Goal: Book appointment/travel/reservation

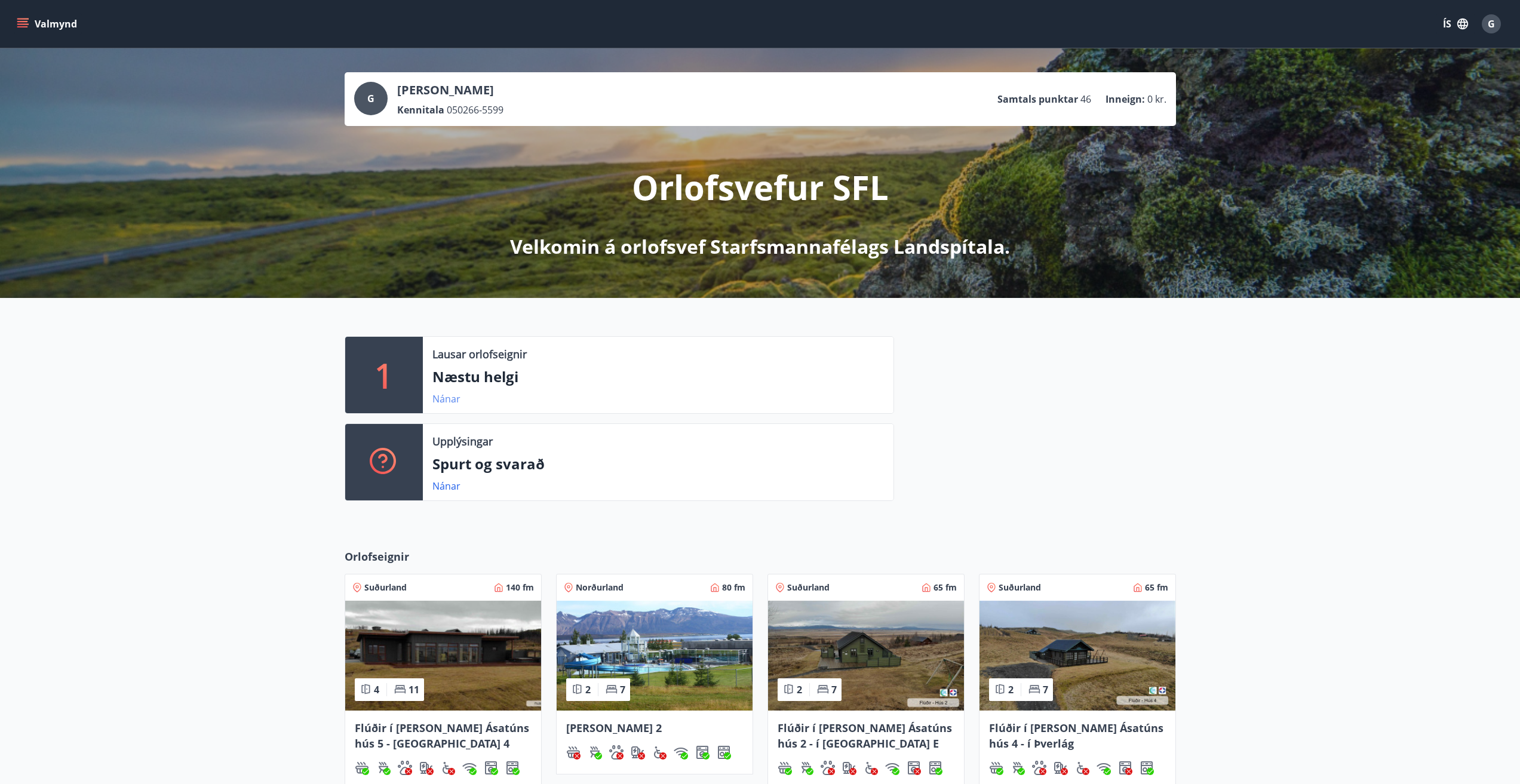
click at [448, 402] on link "Nánar" at bounding box center [446, 399] width 28 height 13
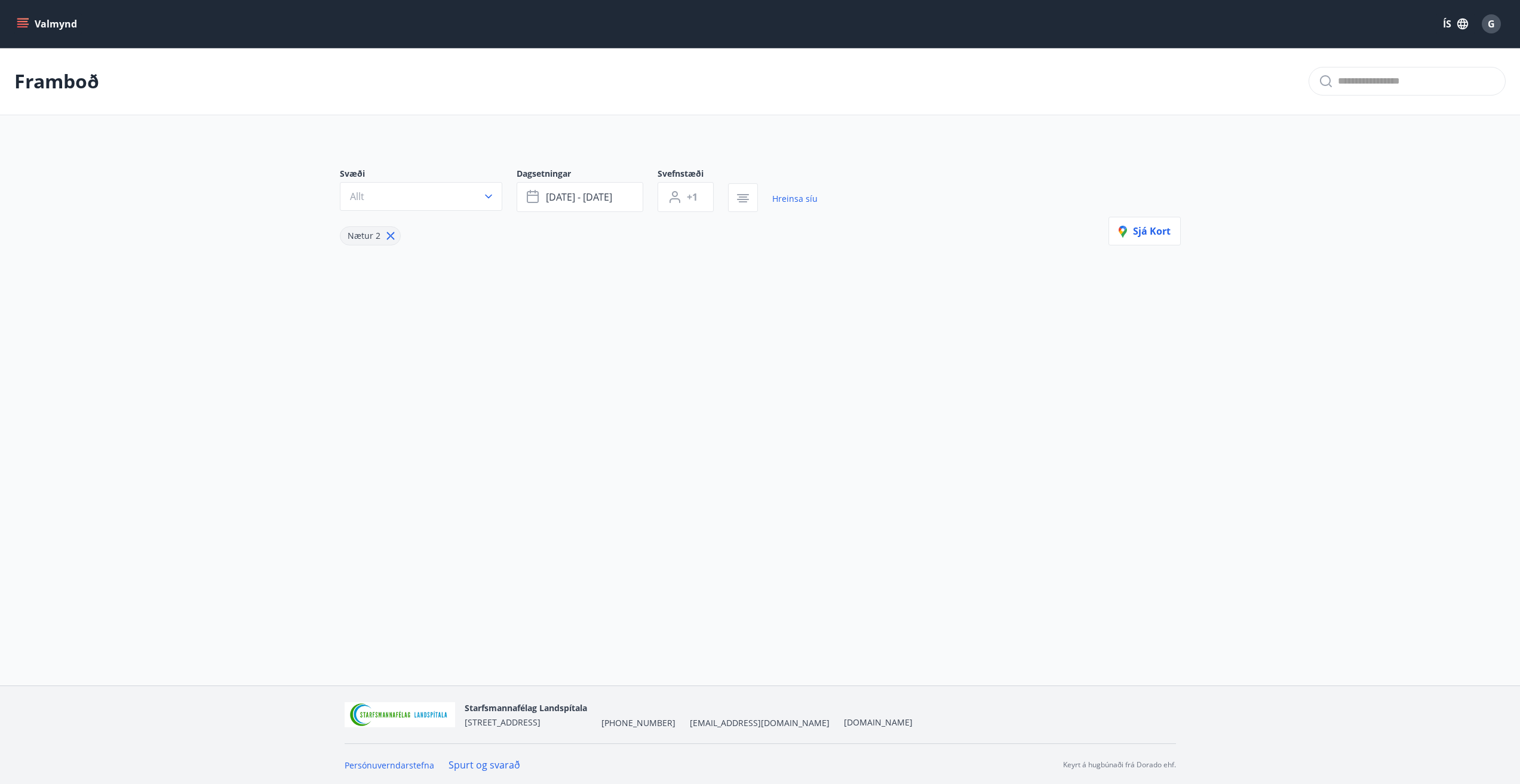
type input "*"
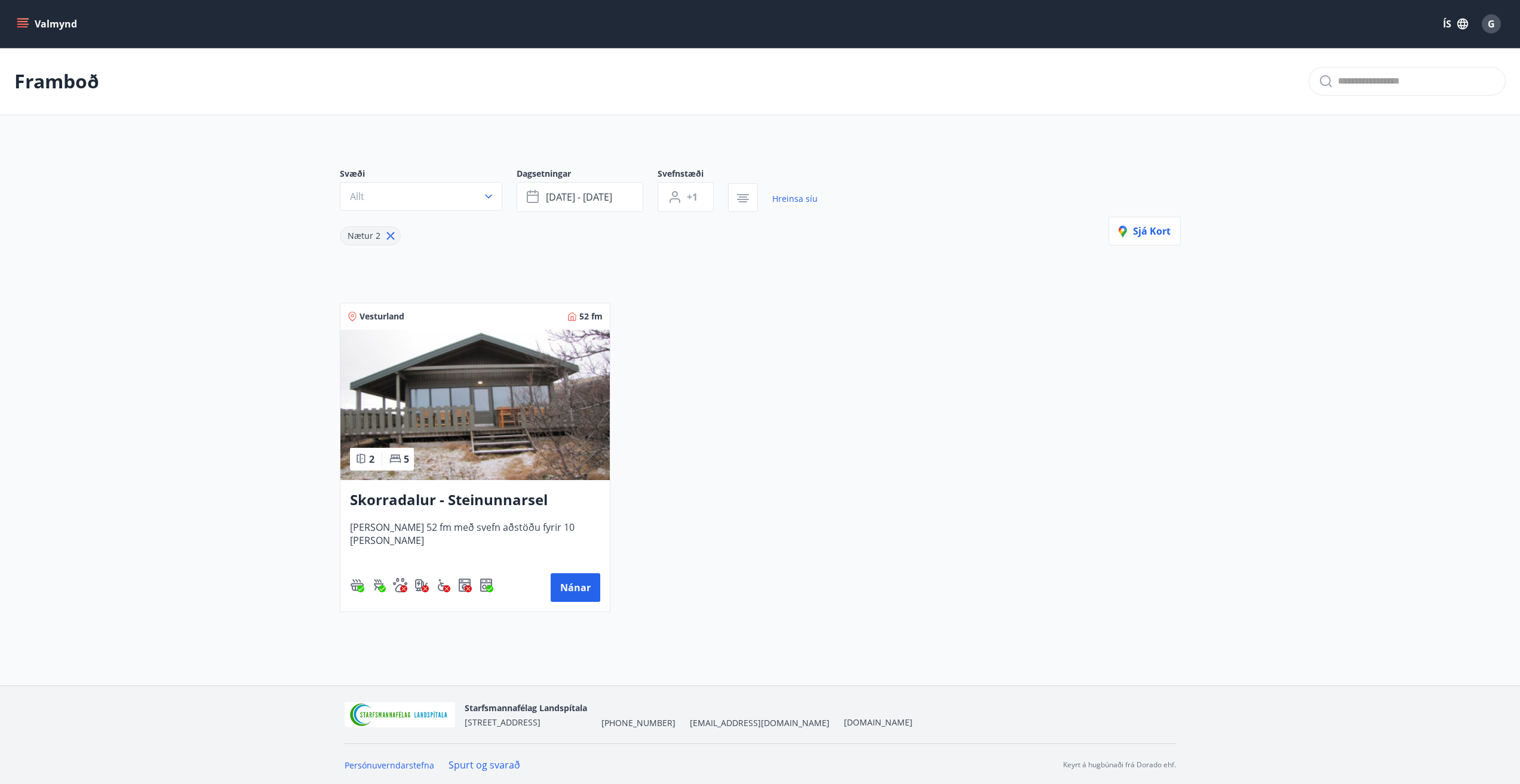
click at [539, 427] on img at bounding box center [475, 405] width 270 height 151
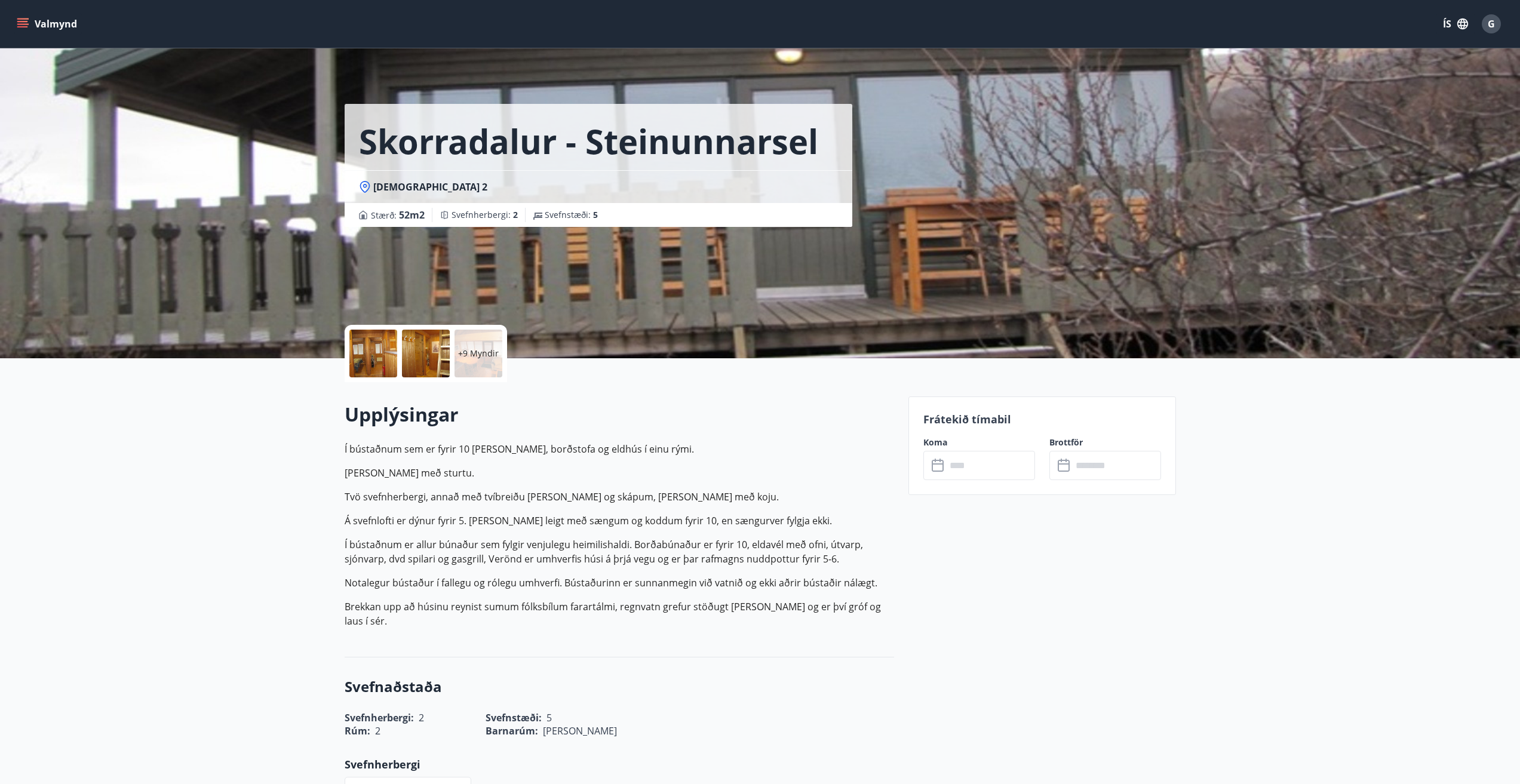
click at [377, 358] on div at bounding box center [373, 353] width 48 height 48
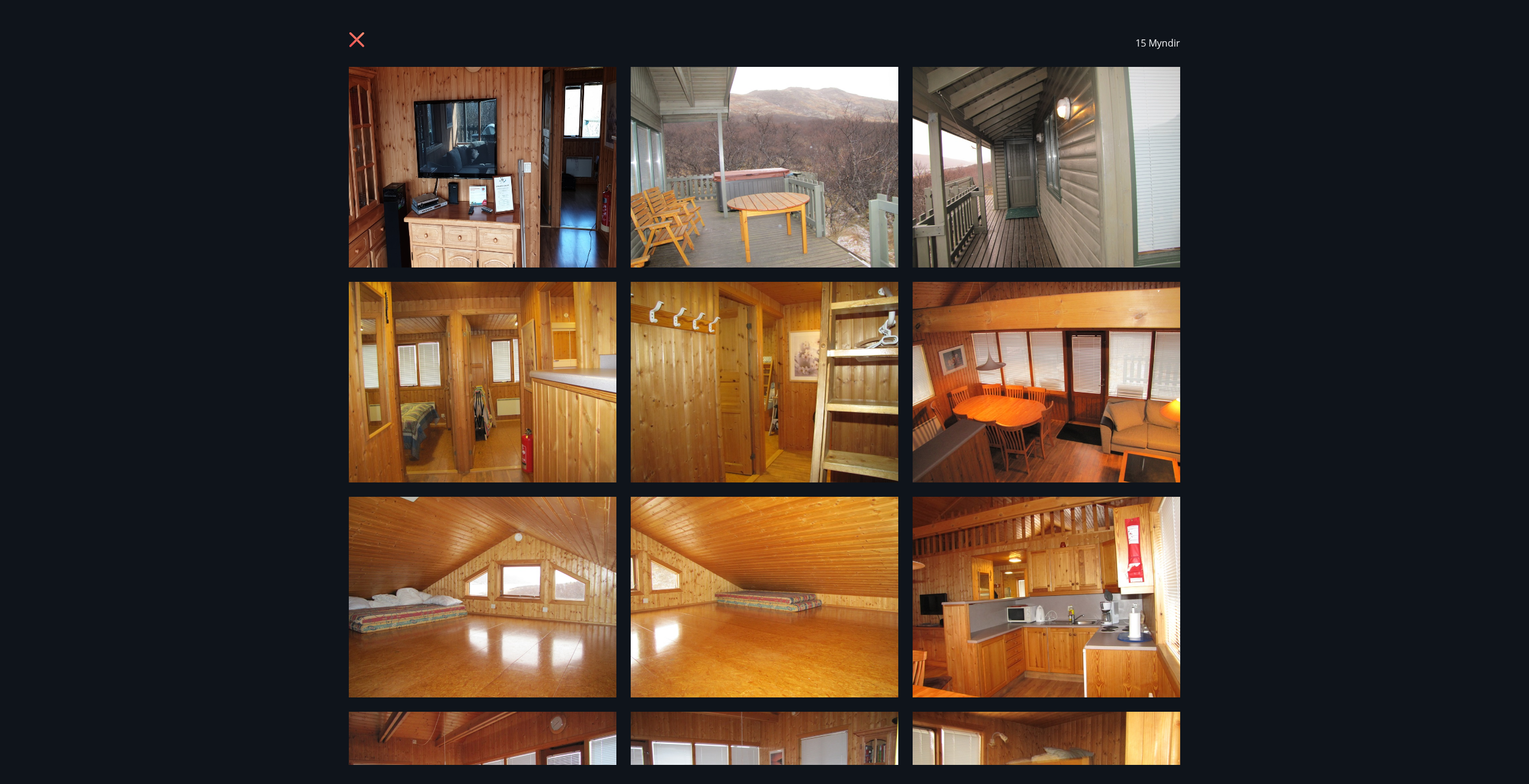
click at [346, 39] on div "15 Myndir" at bounding box center [764, 43] width 860 height 48
drag, startPoint x: 351, startPoint y: 33, endPoint x: 351, endPoint y: 40, distance: 7.0
click at [351, 35] on icon at bounding box center [356, 39] width 15 height 15
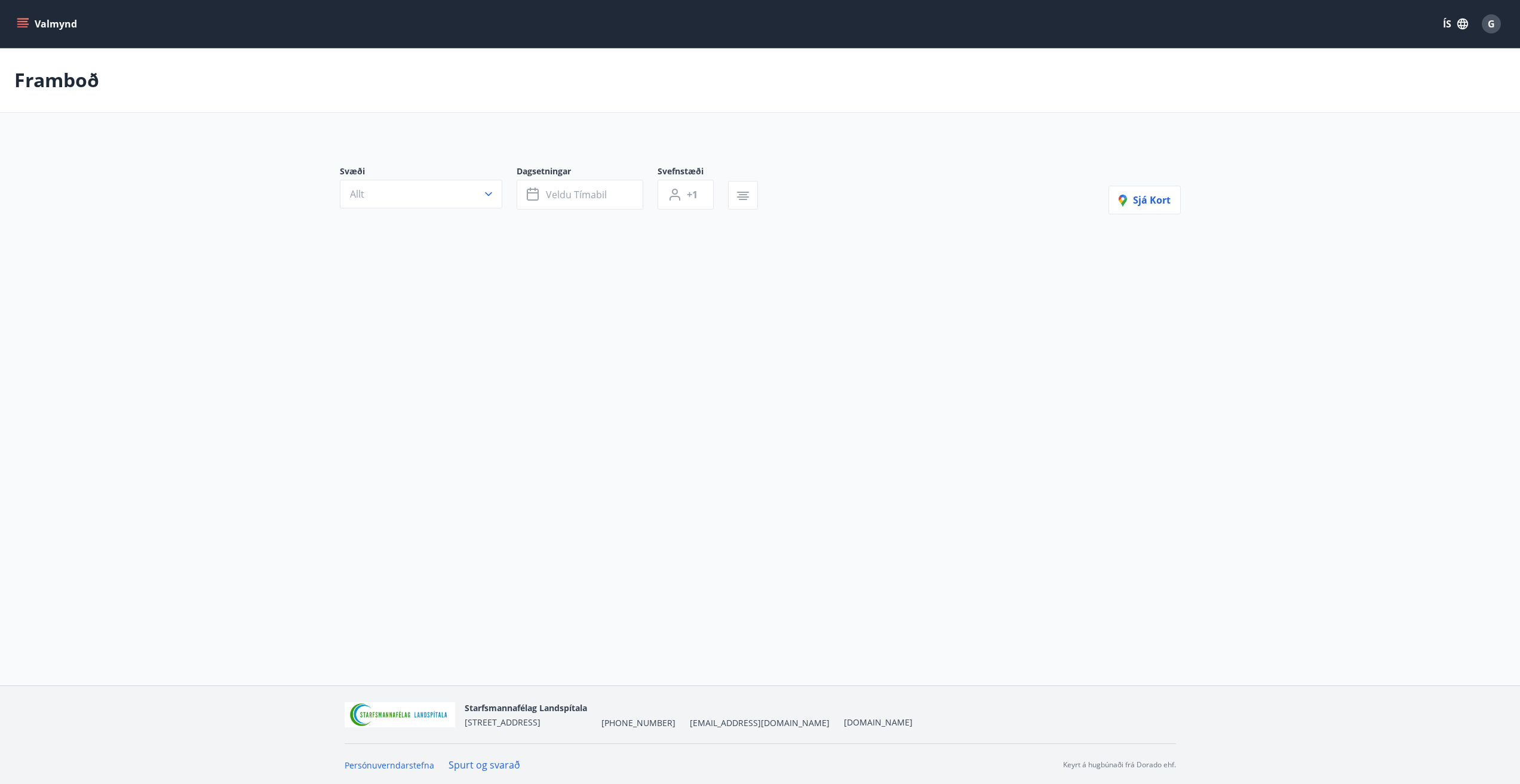
type input "*"
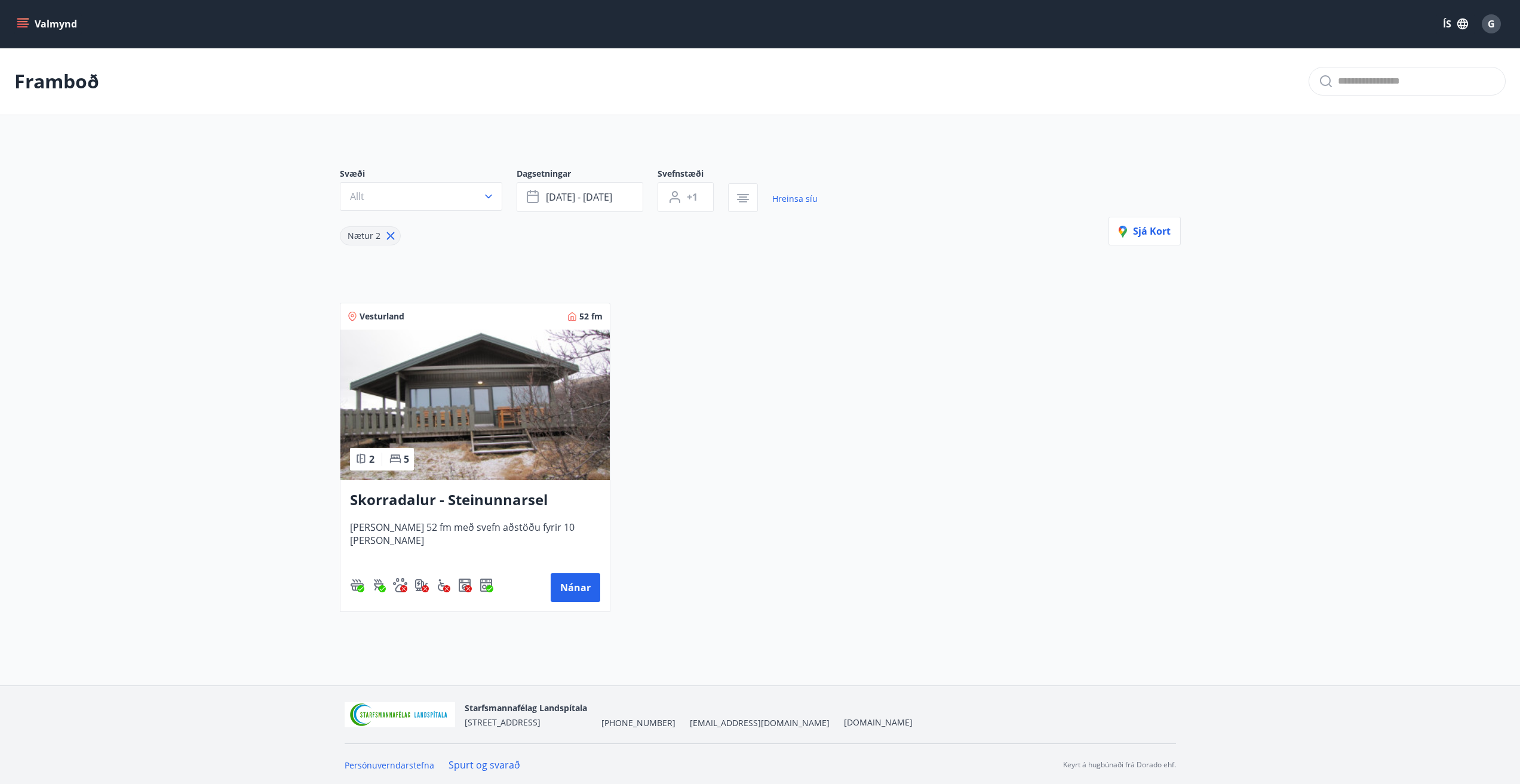
scroll to position [2, 0]
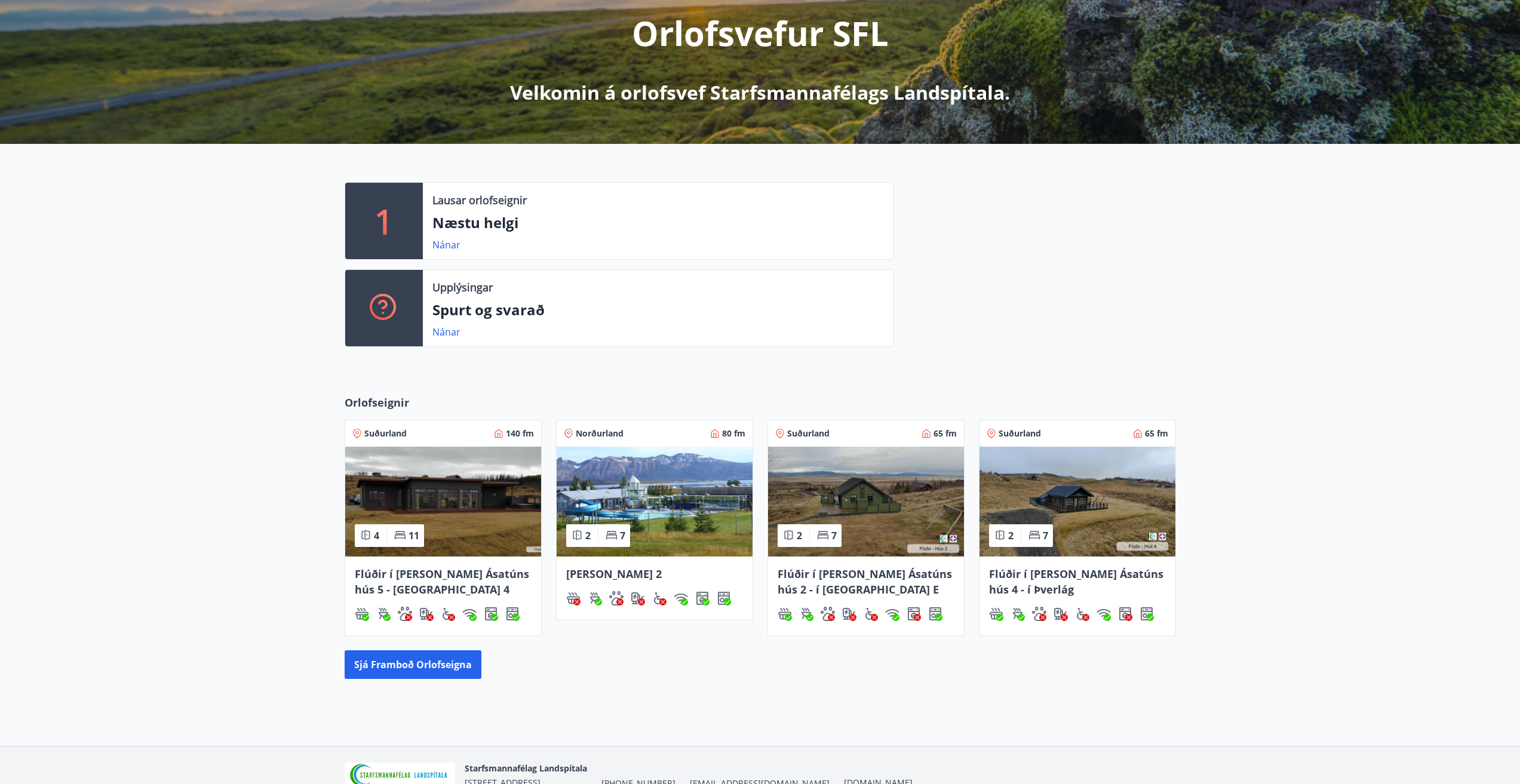
scroll to position [179, 0]
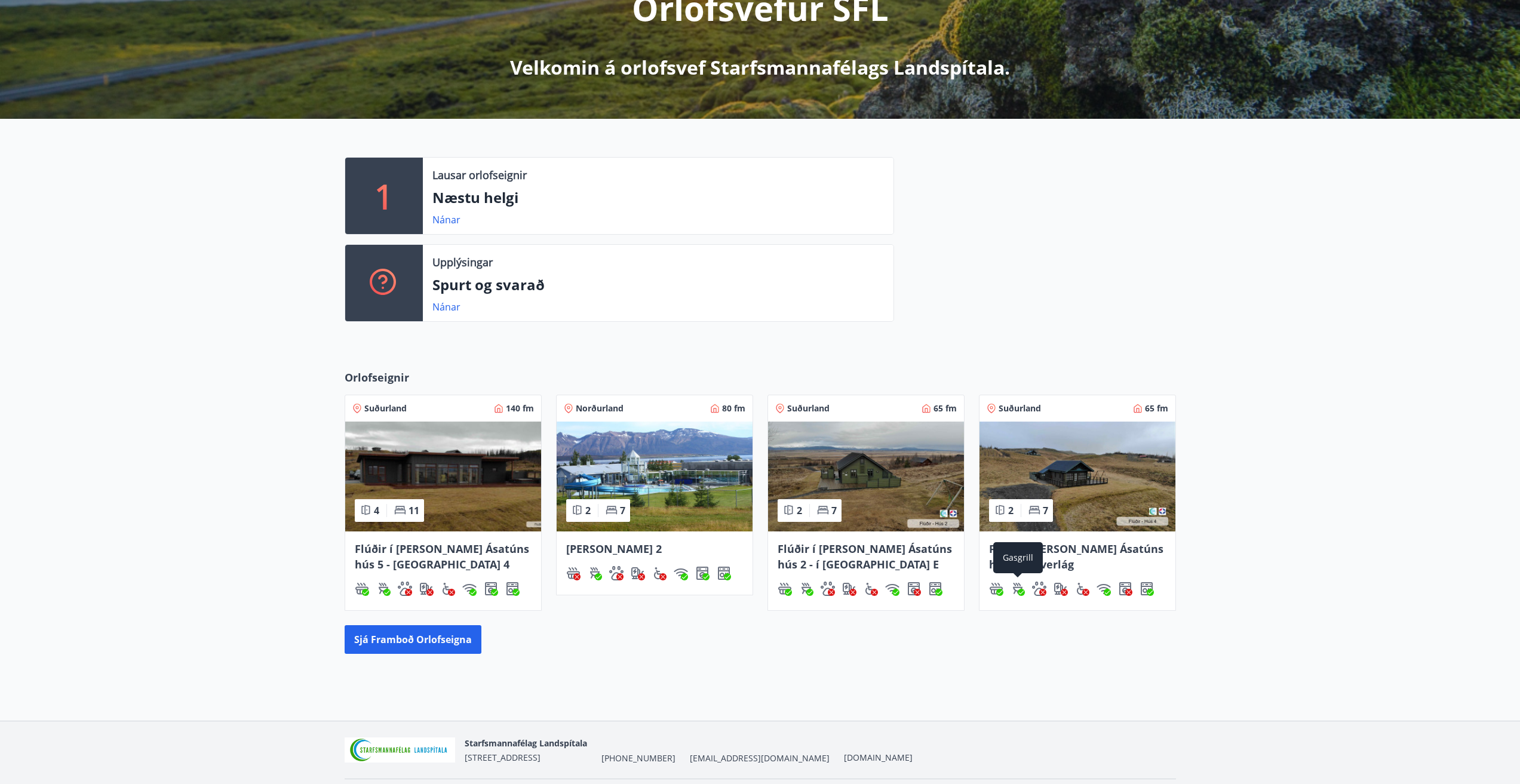
click at [1013, 550] on div "Gasgrill" at bounding box center [1017, 558] width 50 height 31
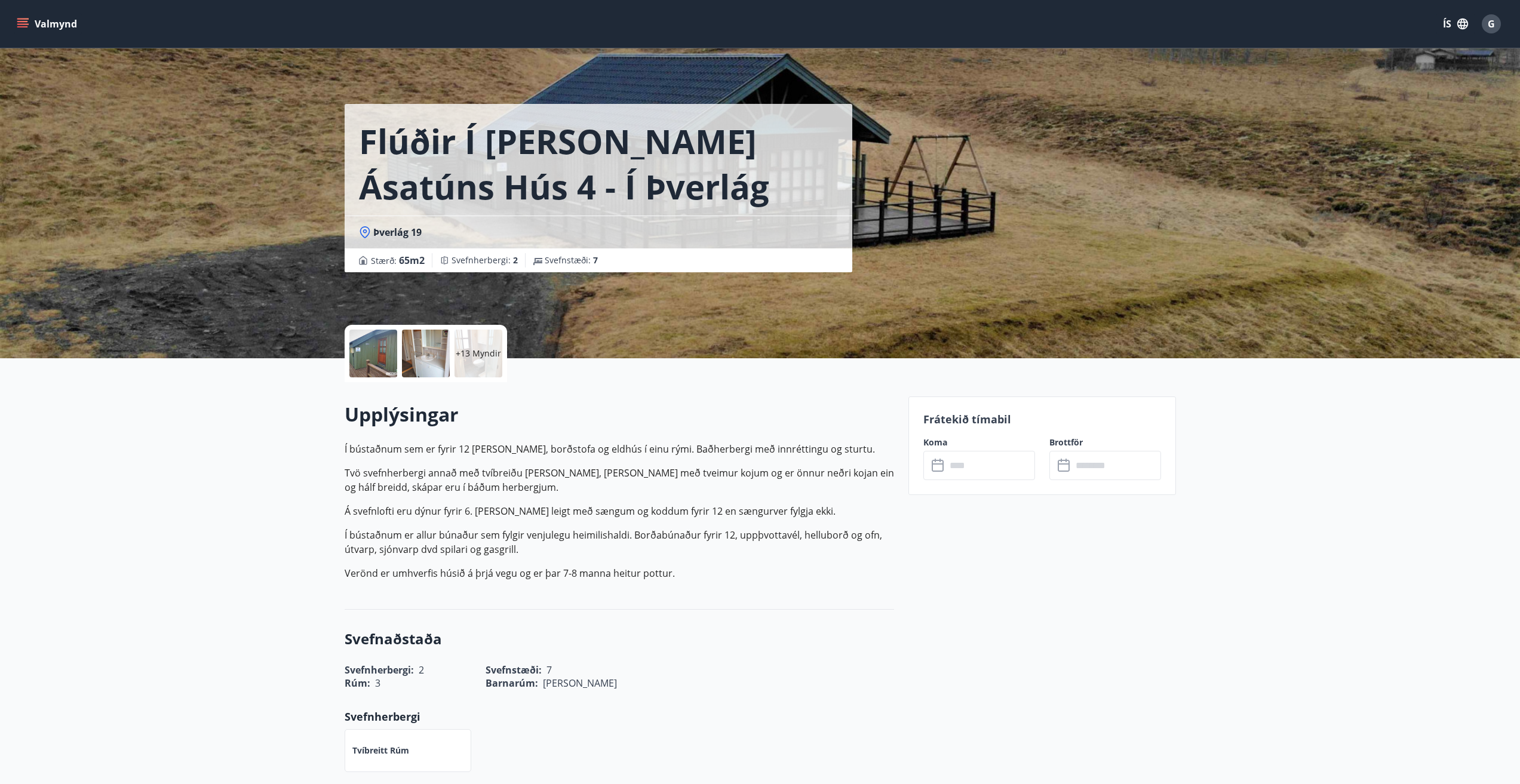
click at [944, 470] on icon at bounding box center [939, 466] width 14 height 14
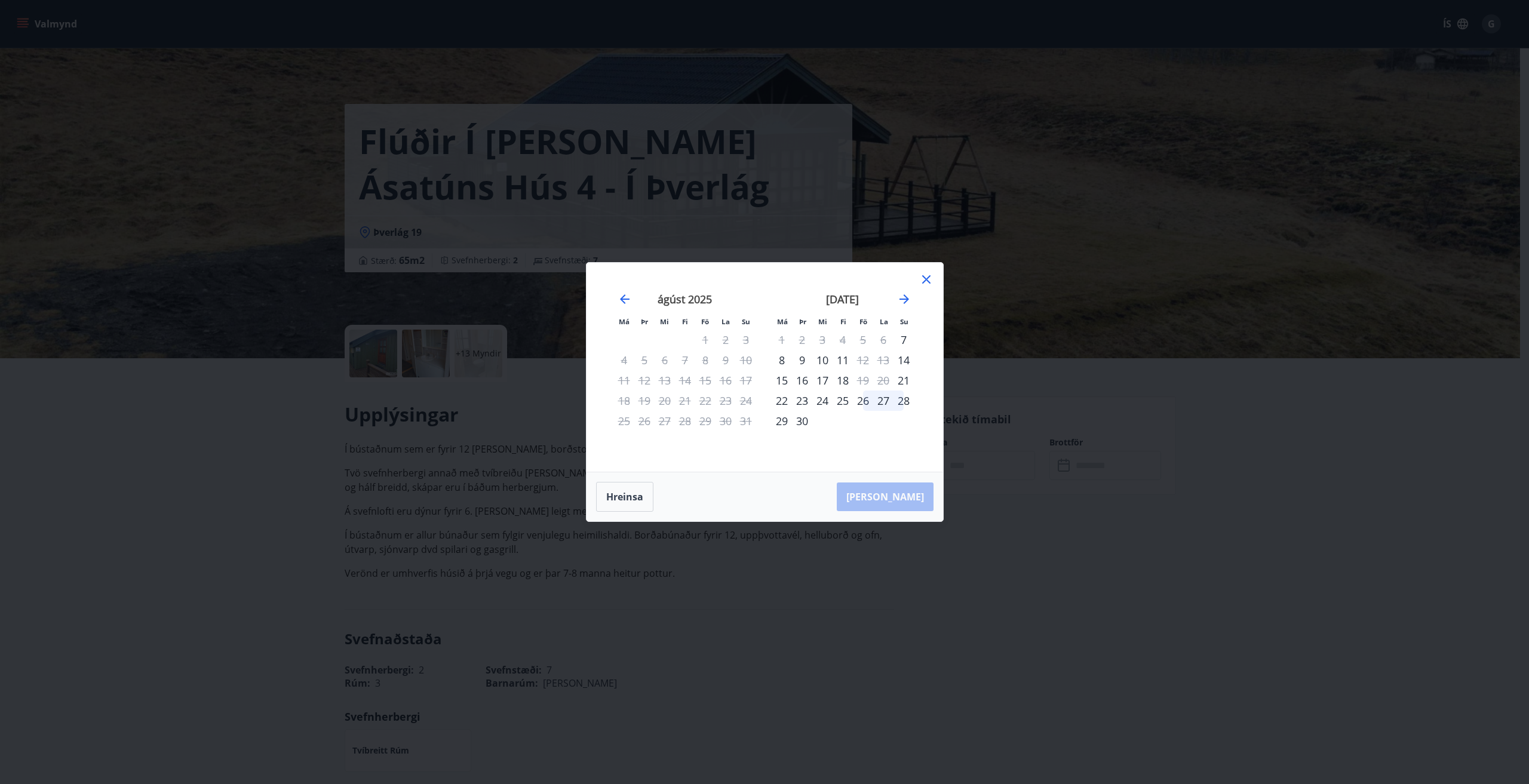
click at [864, 402] on div "26" at bounding box center [863, 400] width 20 height 20
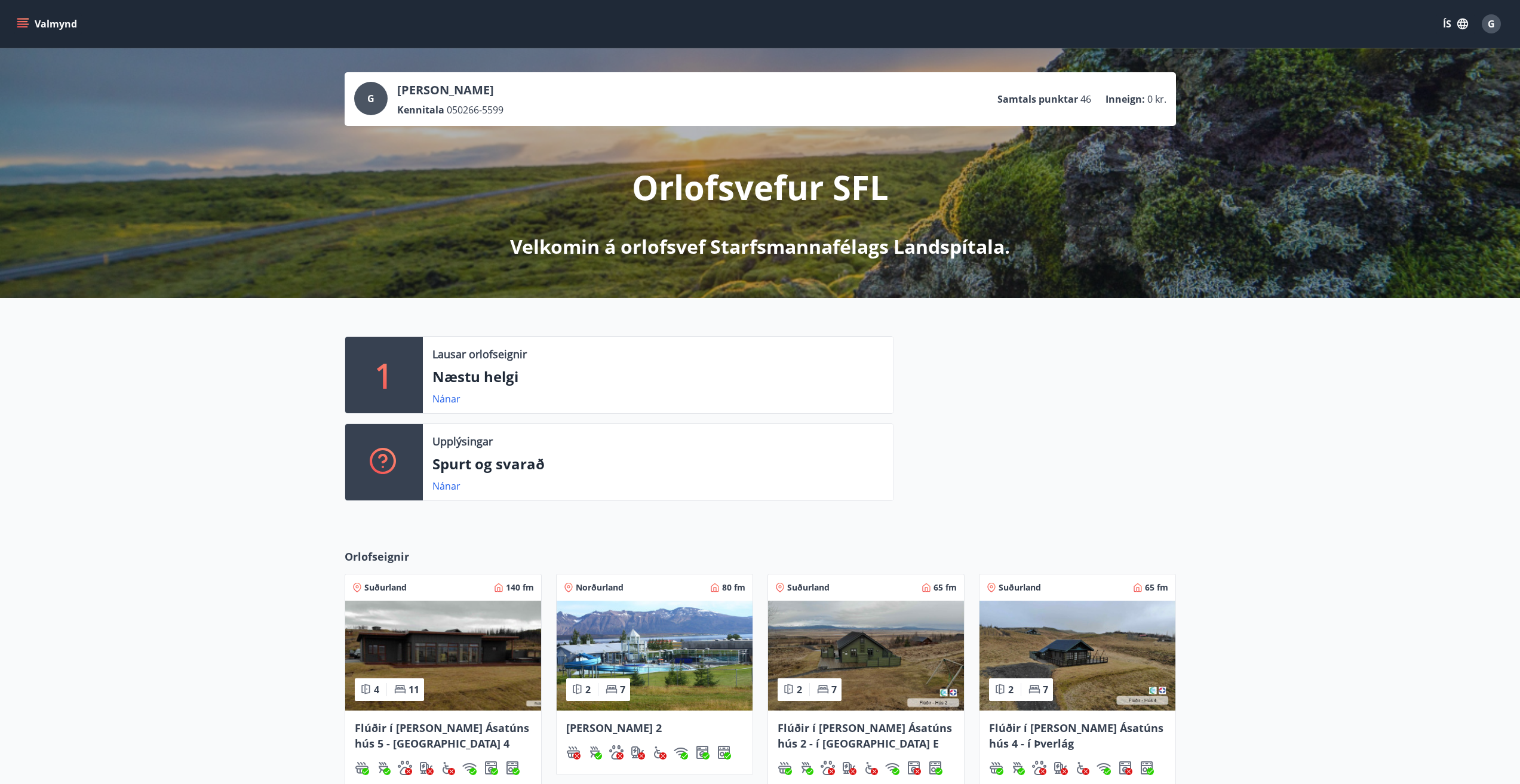
click at [430, 730] on span "Flúðir í [PERSON_NAME] Ásatúns hús 5 - [GEOGRAPHIC_DATA] 4" at bounding box center [442, 736] width 175 height 30
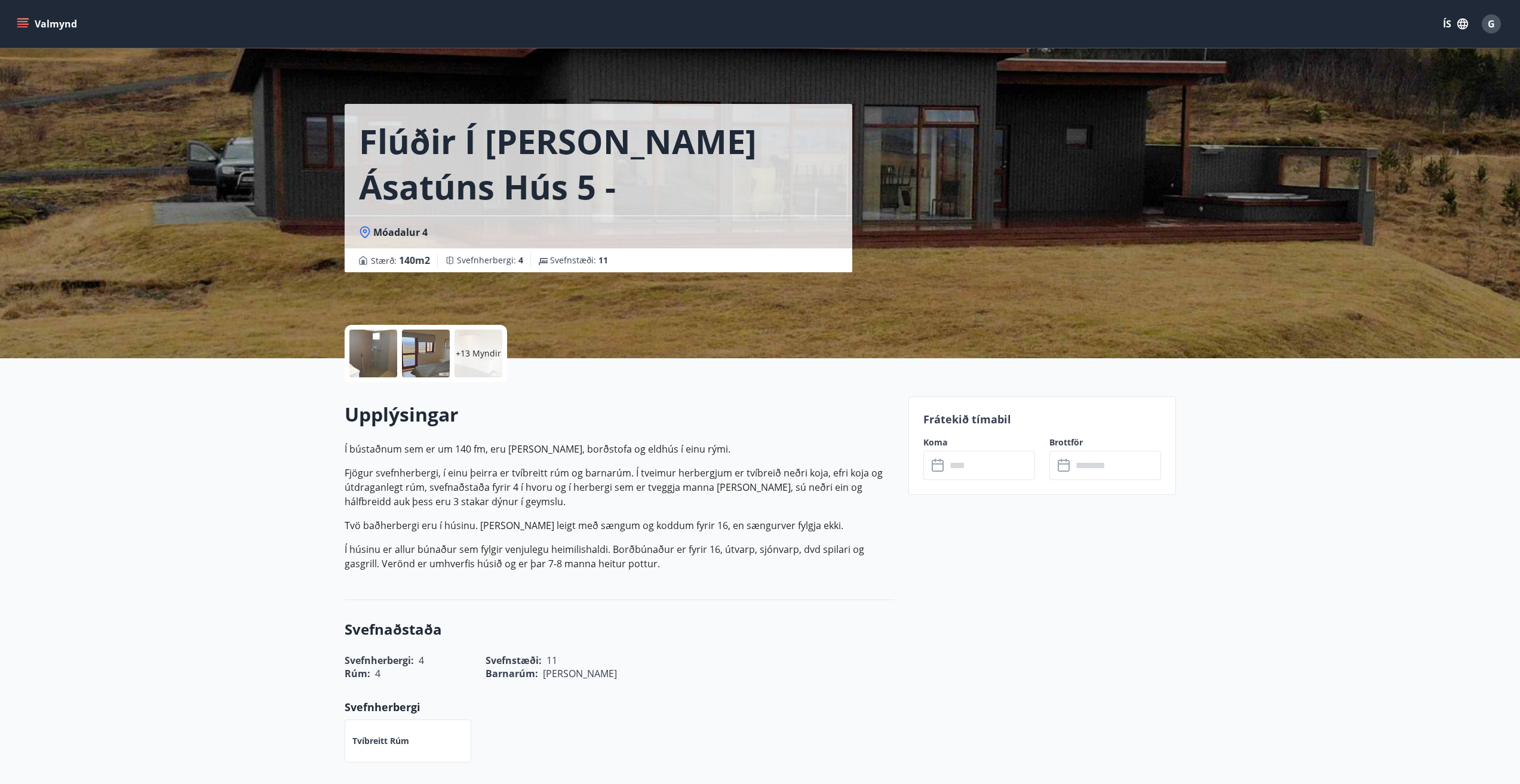
click at [938, 465] on icon at bounding box center [939, 466] width 14 height 14
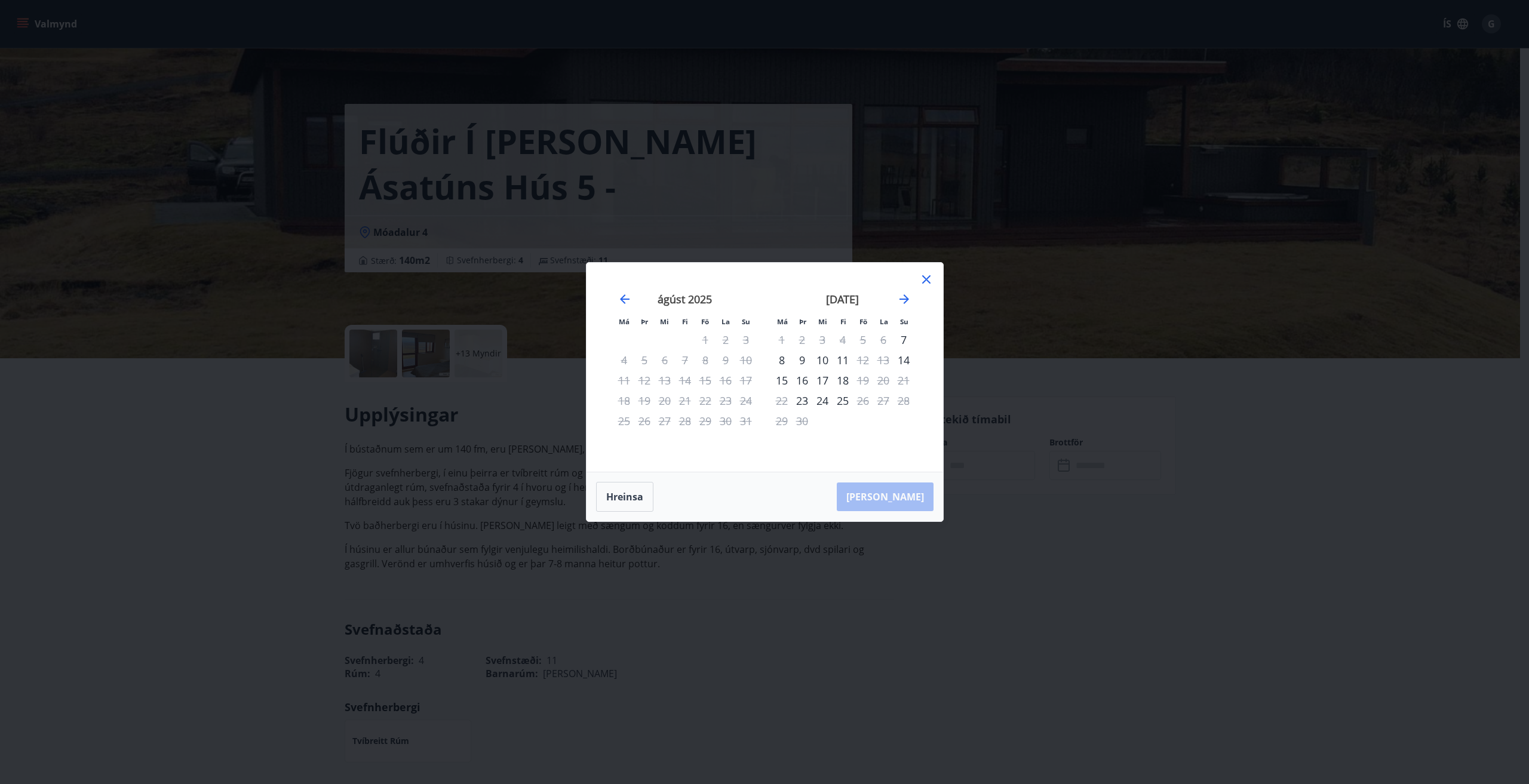
drag, startPoint x: 927, startPoint y: 277, endPoint x: 923, endPoint y: 290, distance: 13.6
click at [927, 275] on icon at bounding box center [926, 280] width 14 height 14
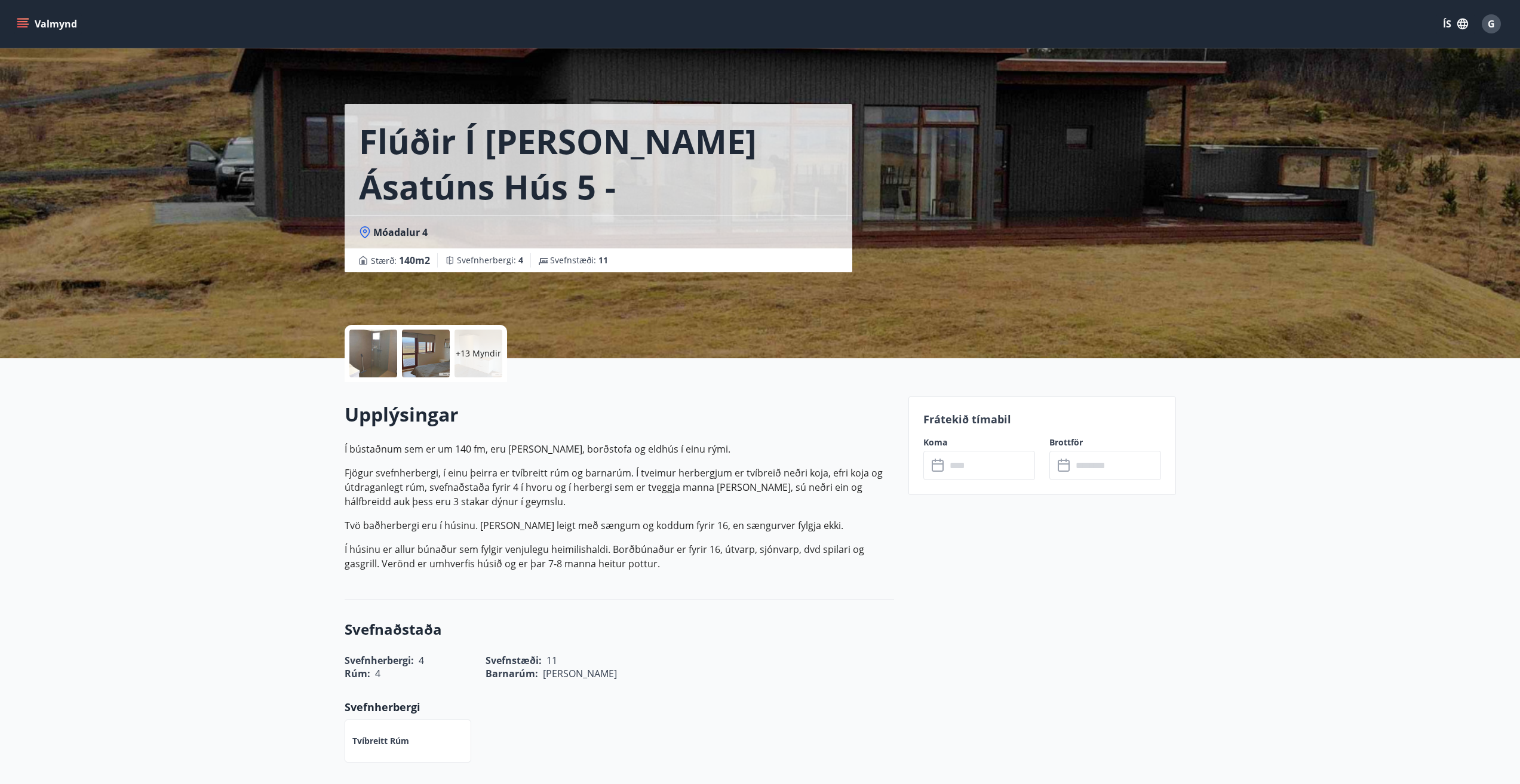
click at [940, 467] on icon at bounding box center [939, 466] width 14 height 14
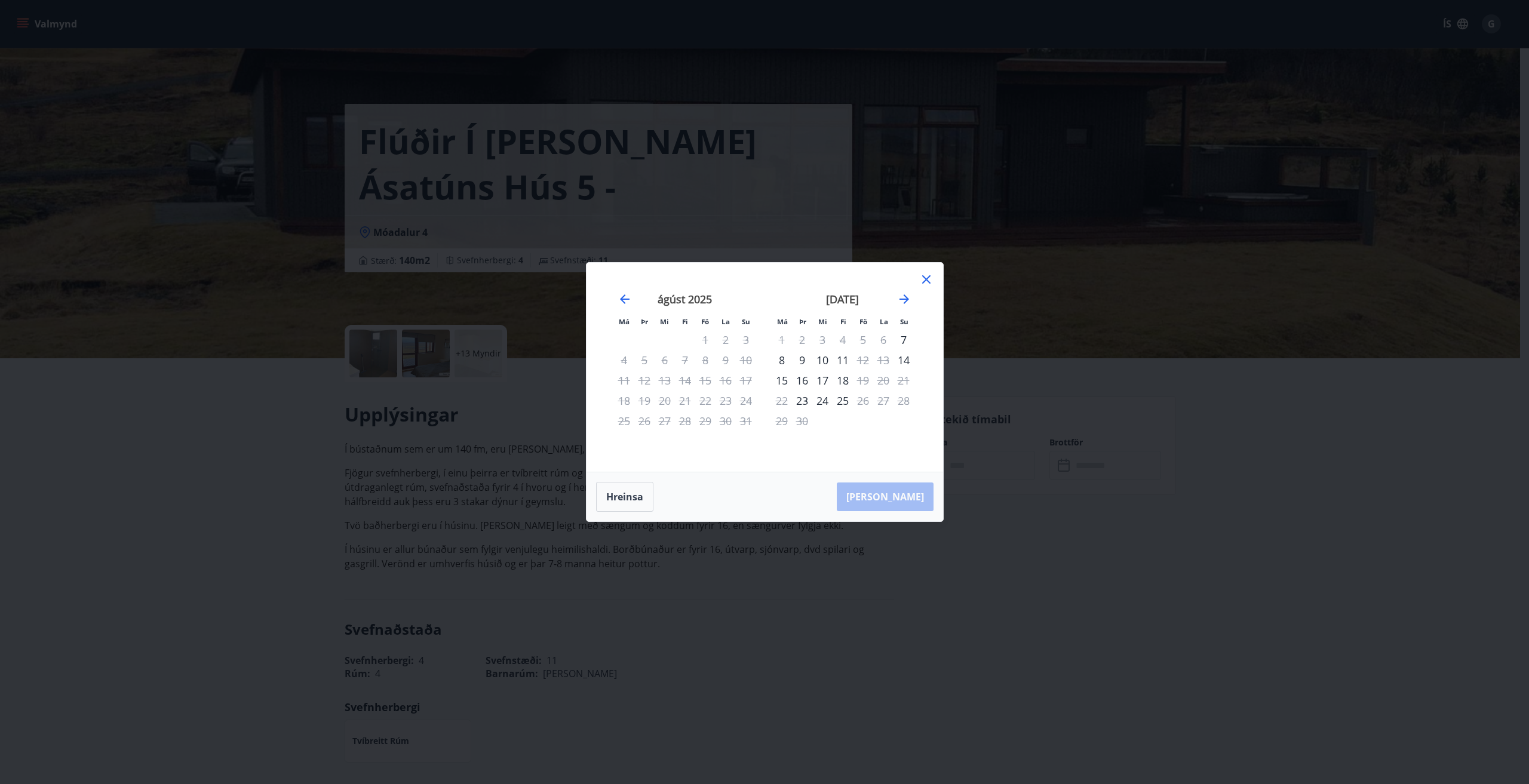
click at [925, 279] on icon at bounding box center [926, 280] width 8 height 8
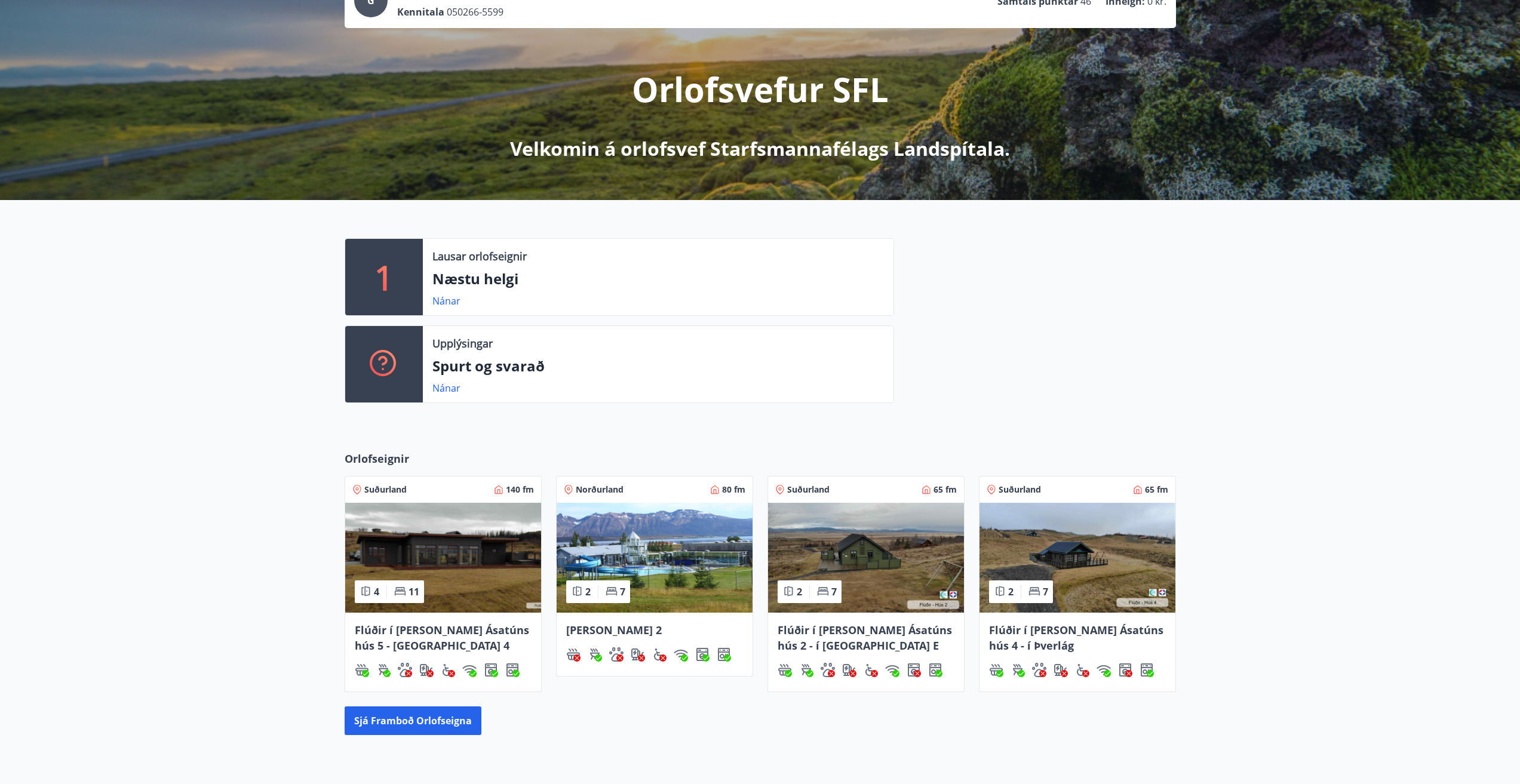
scroll to position [216, 0]
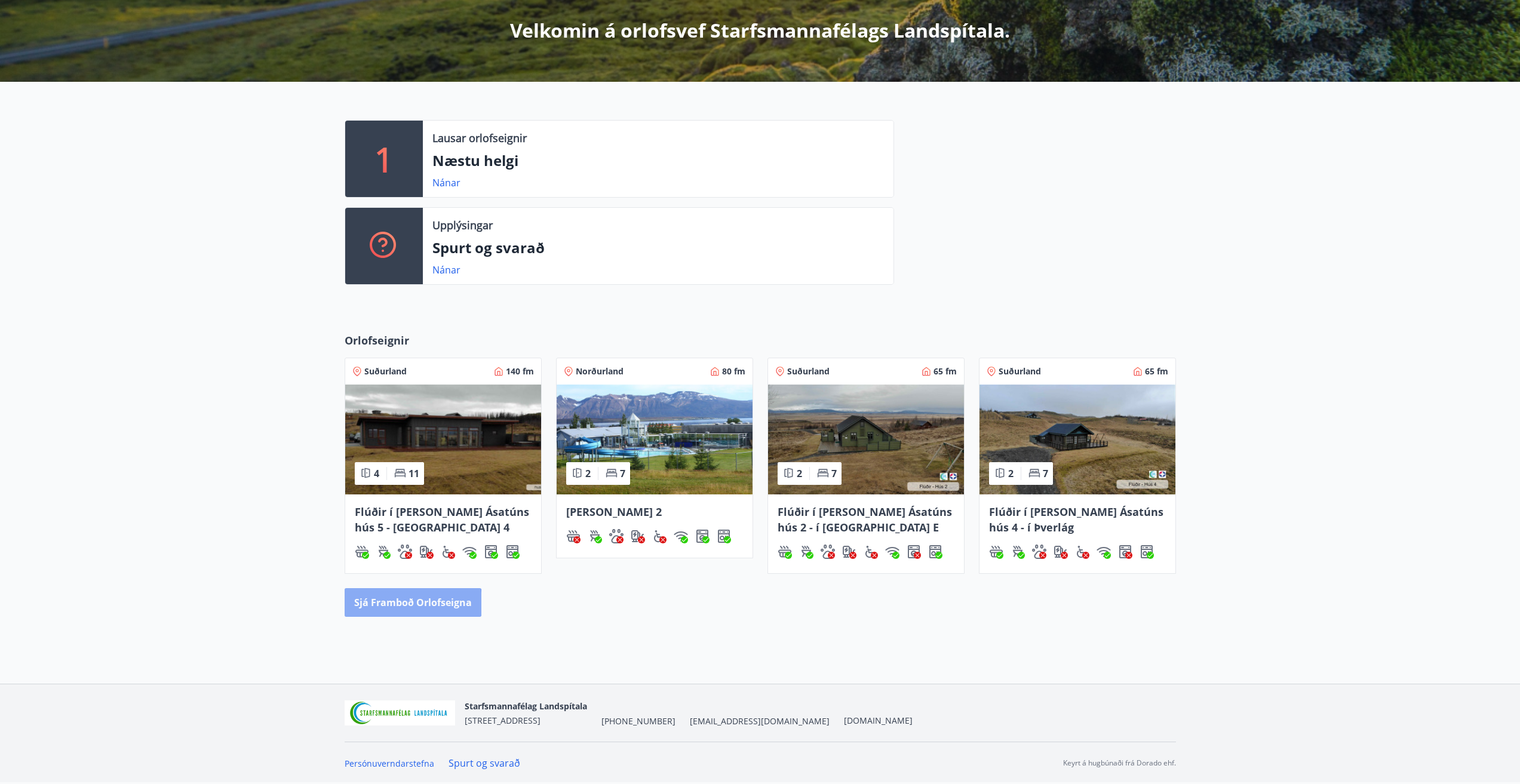
click at [384, 604] on button "Sjá framboð orlofseigna" at bounding box center [412, 602] width 137 height 29
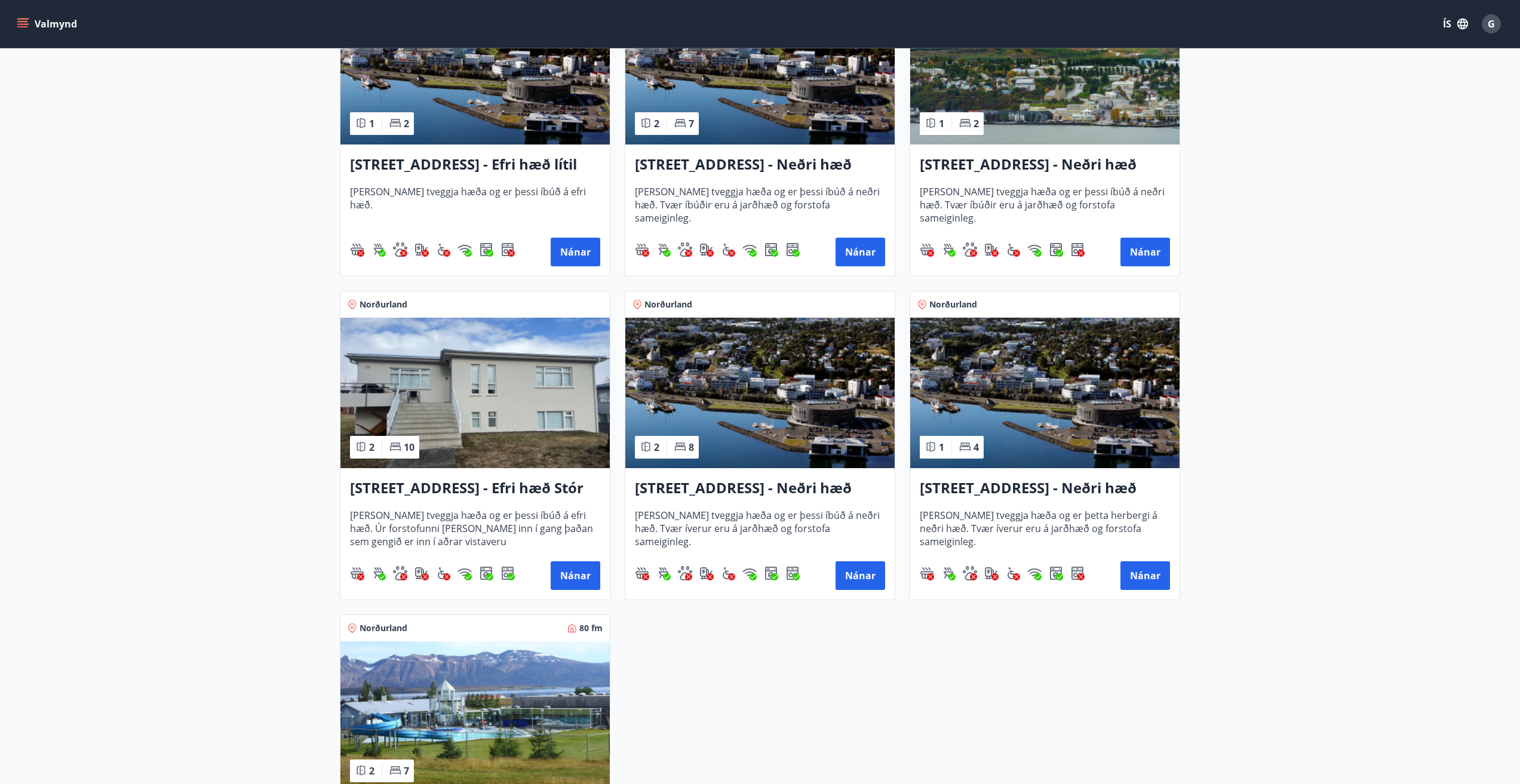
scroll to position [1134, 0]
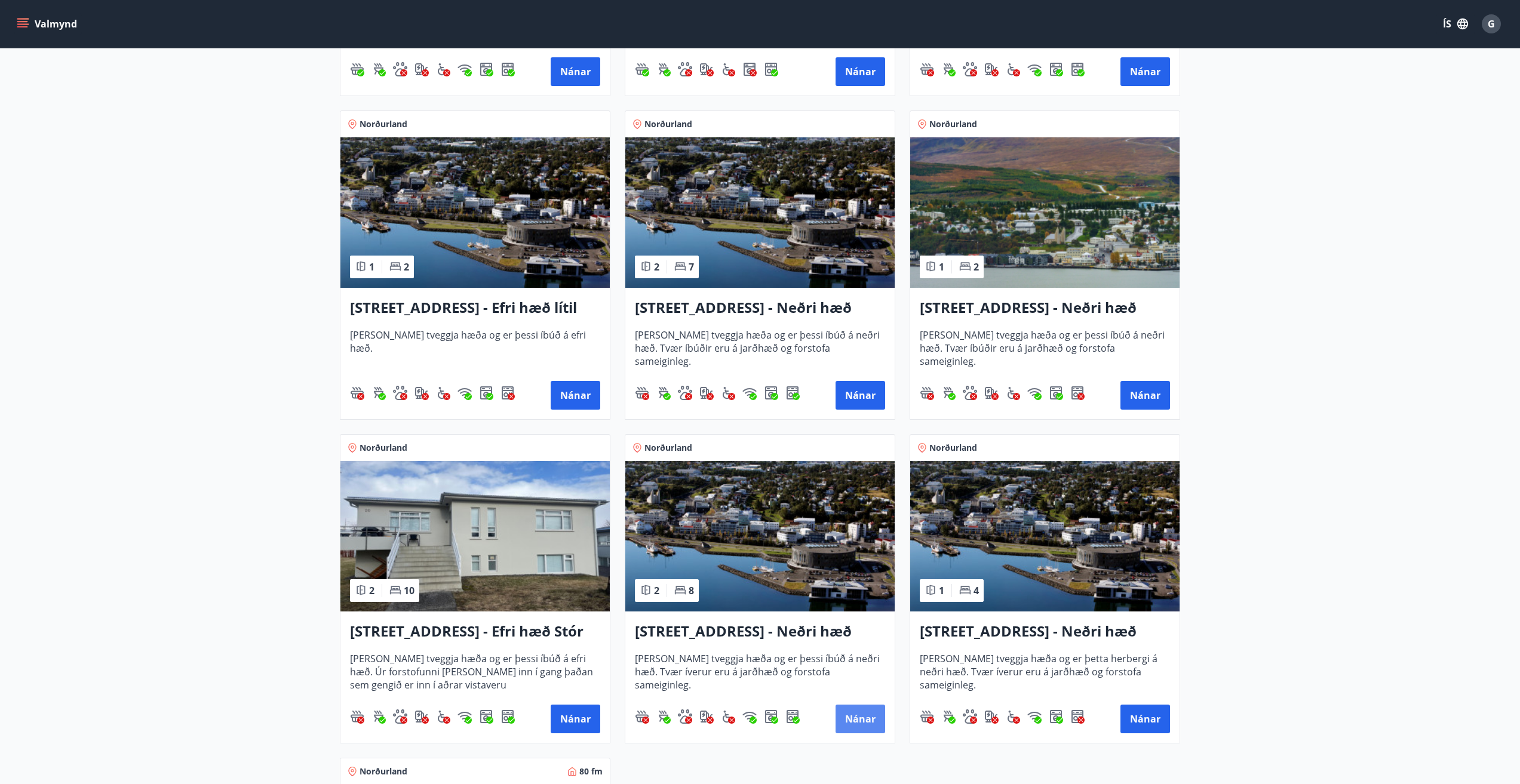
click at [851, 716] on button "Nánar" at bounding box center [860, 719] width 50 height 29
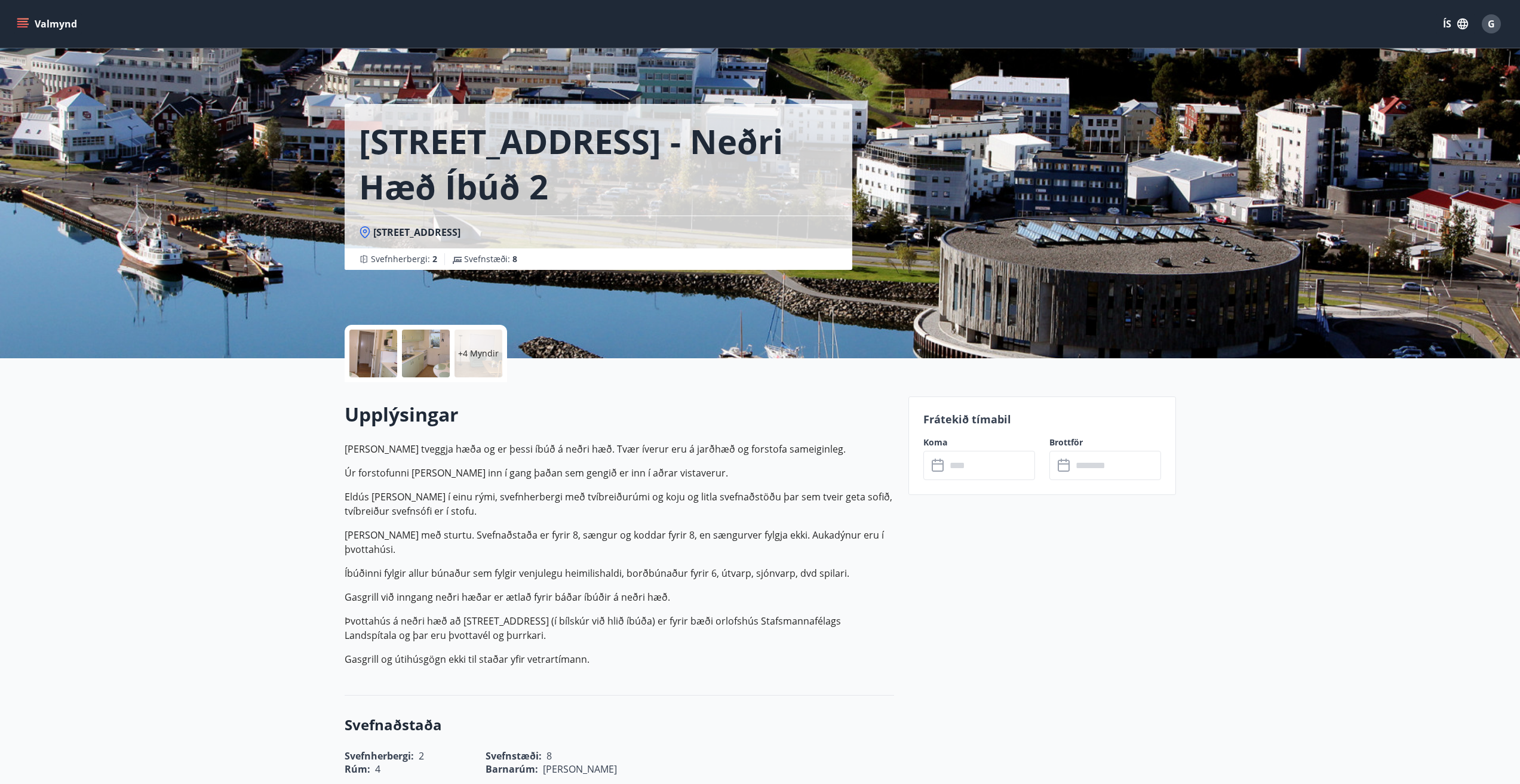
click at [938, 471] on icon at bounding box center [938, 466] width 12 height 12
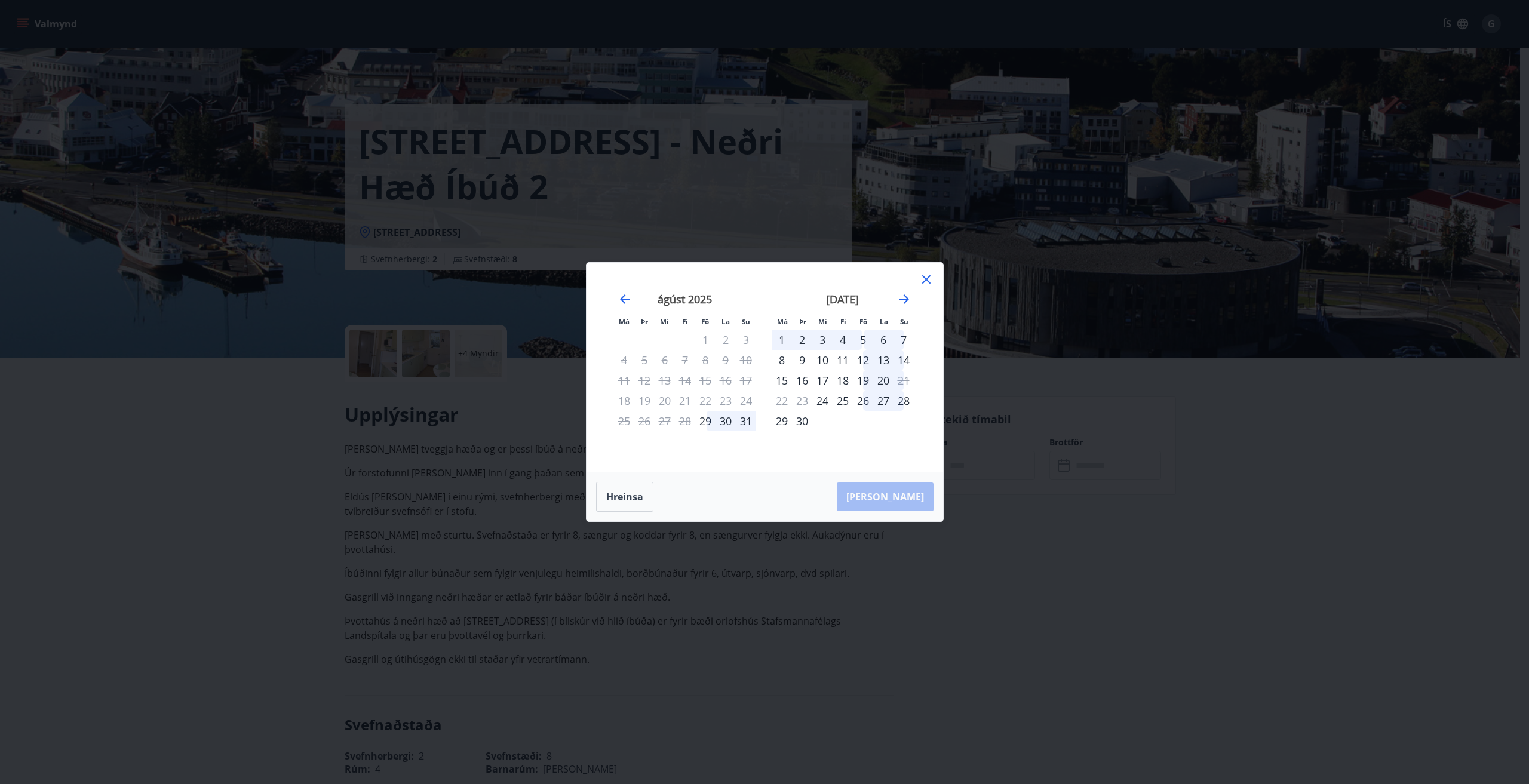
click at [927, 278] on icon at bounding box center [926, 280] width 14 height 14
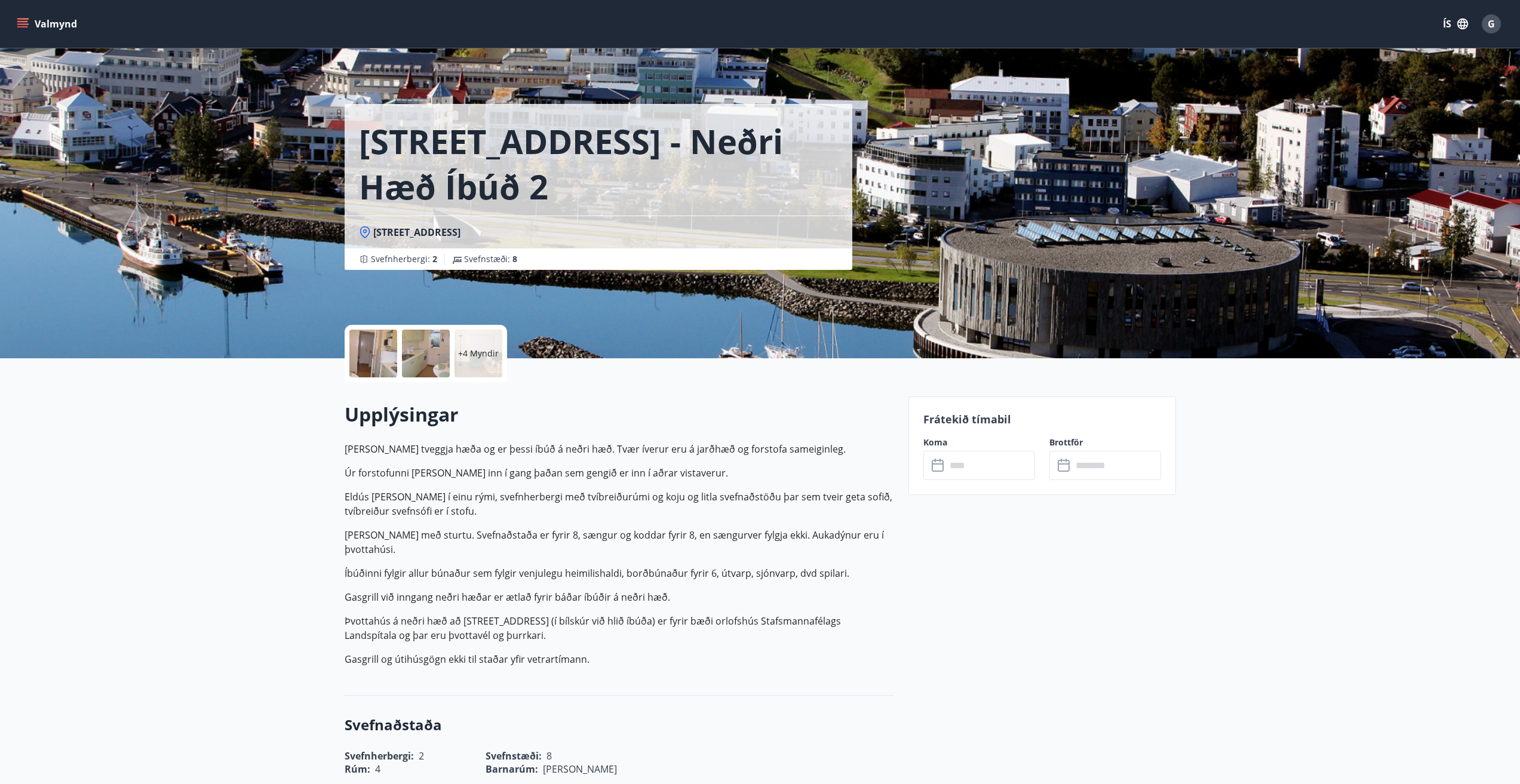
click at [381, 363] on div at bounding box center [373, 353] width 48 height 48
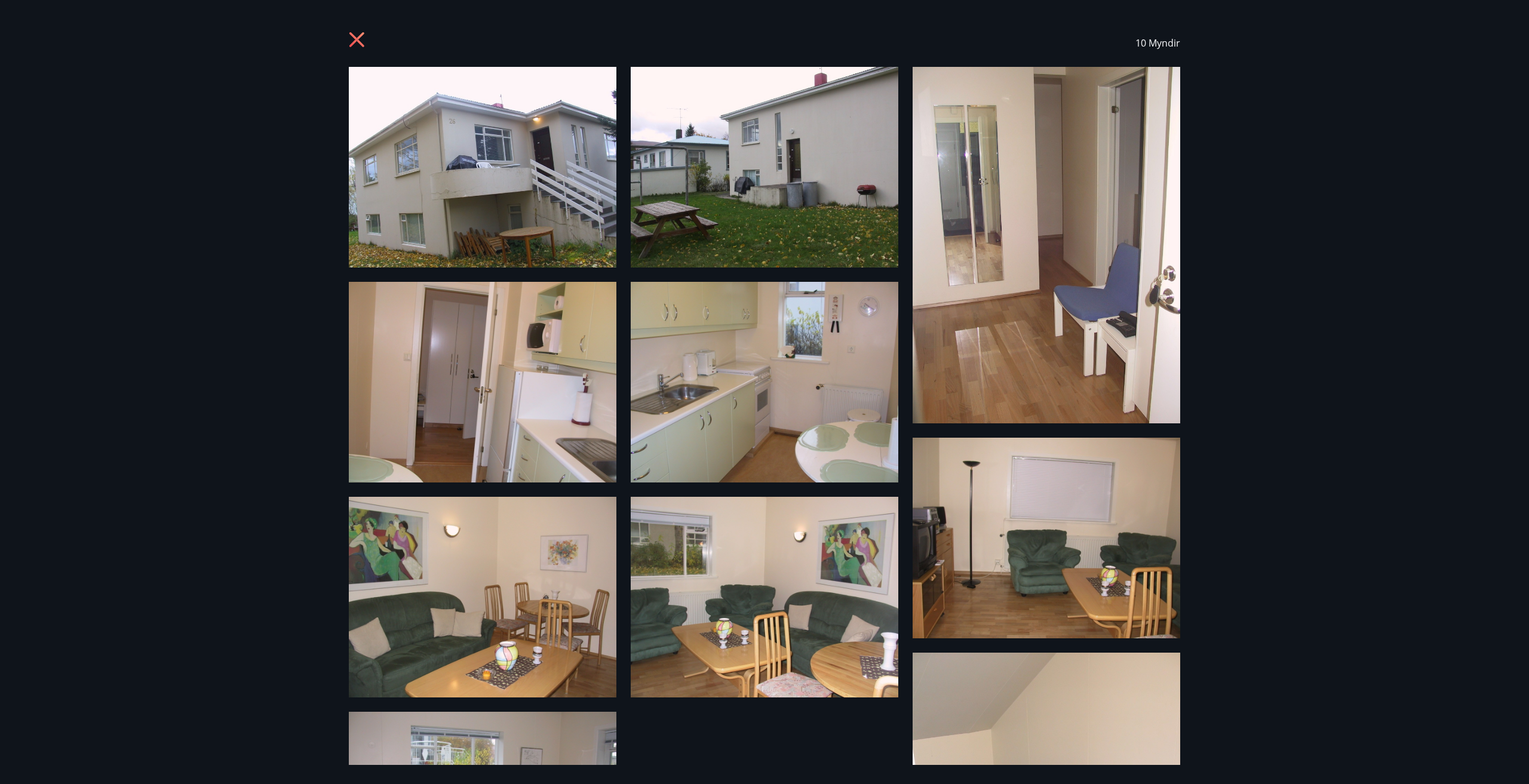
click at [351, 36] on icon at bounding box center [356, 39] width 15 height 15
